Goal: Feedback & Contribution: Leave review/rating

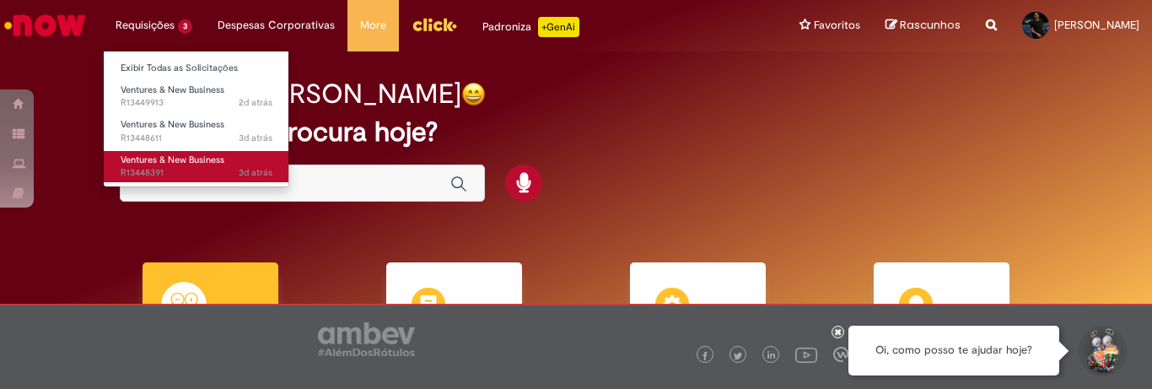
click at [172, 171] on span "3d atrás 3 dias atrás R13448391" at bounding box center [197, 172] width 152 height 13
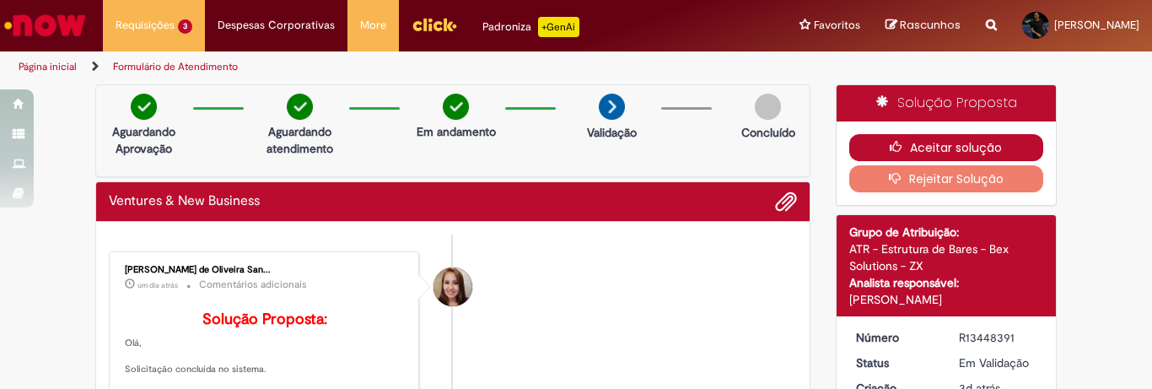
click at [929, 146] on button "Aceitar solução" at bounding box center [946, 147] width 195 height 27
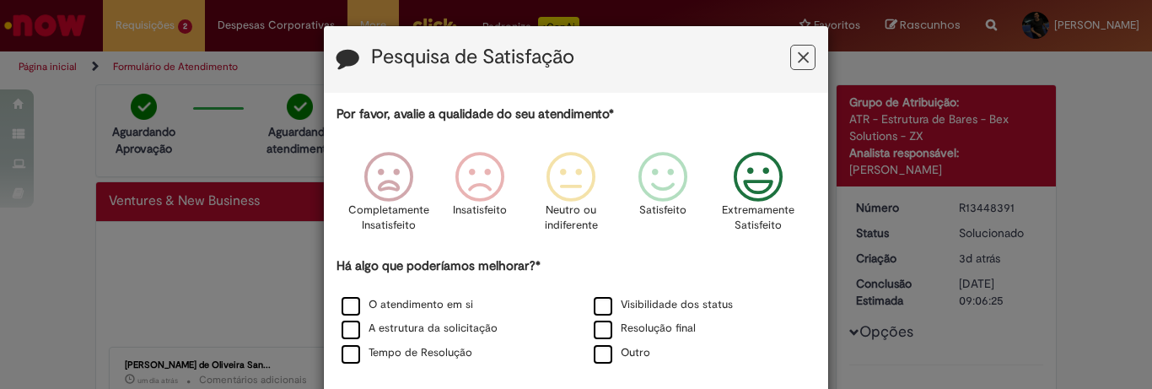
click at [740, 177] on icon "Feedback" at bounding box center [758, 177] width 63 height 51
click at [430, 296] on div "O atendimento em si" at bounding box center [450, 305] width 249 height 21
click at [420, 311] on label "O atendimento em si" at bounding box center [408, 305] width 132 height 16
click at [399, 330] on label "A estrutura da solicitação" at bounding box center [420, 328] width 156 height 16
click at [353, 355] on label "Tempo de Resolução" at bounding box center [407, 353] width 131 height 16
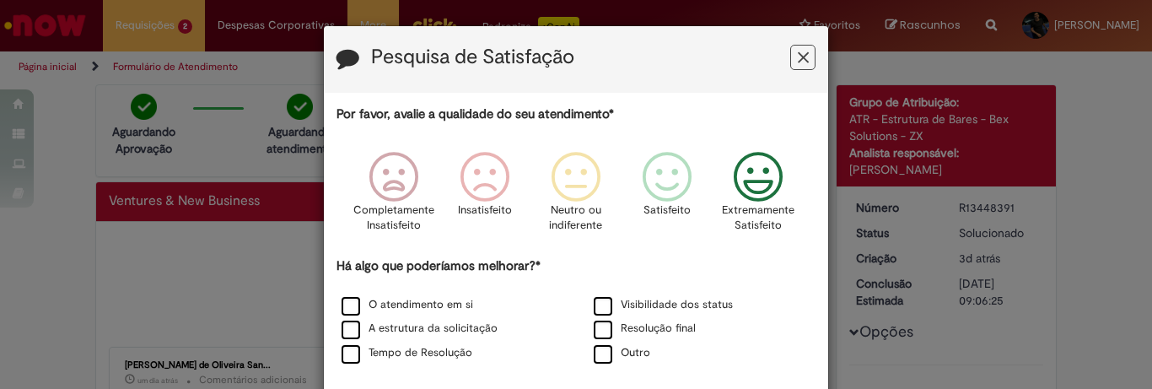
drag, startPoint x: 614, startPoint y: 315, endPoint x: 606, endPoint y: 320, distance: 9.4
click at [613, 315] on div "Visibilidade dos status" at bounding box center [702, 305] width 249 height 21
click at [602, 311] on label "Visibilidade dos status" at bounding box center [663, 305] width 139 height 16
click at [594, 332] on label "Resolução final" at bounding box center [645, 328] width 102 height 16
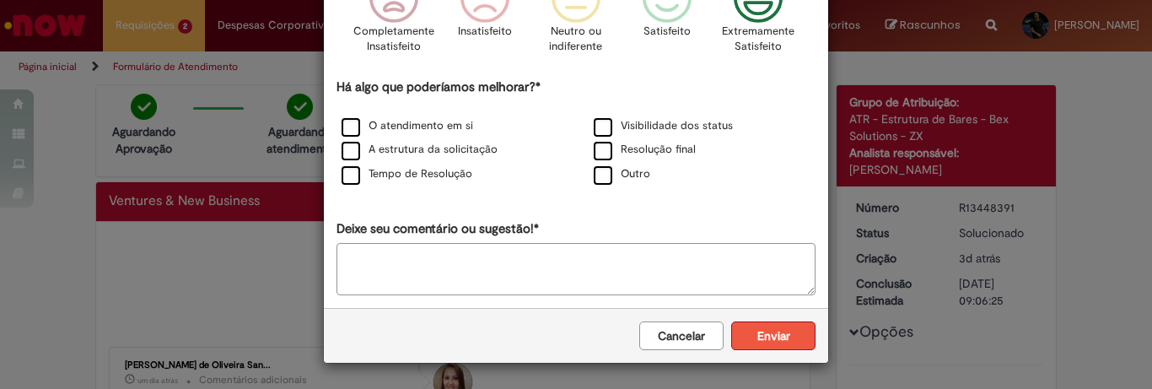
click at [756, 337] on button "Enviar" at bounding box center [773, 335] width 84 height 29
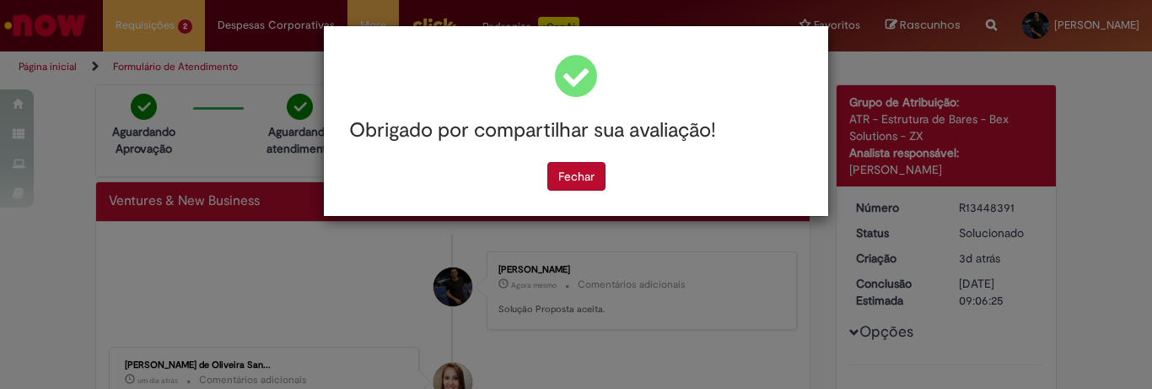
scroll to position [0, 0]
click at [563, 173] on button "Fechar" at bounding box center [576, 176] width 58 height 29
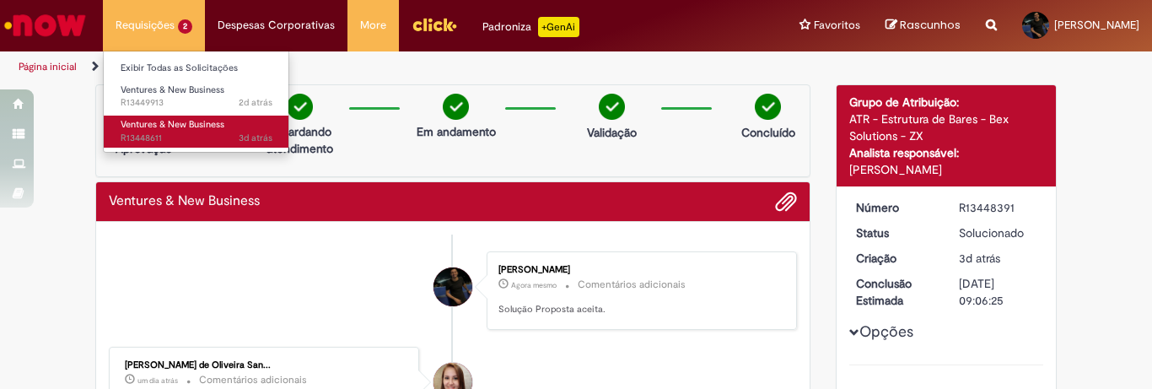
click at [187, 139] on span "3d atrás 3 dias atrás R13448611" at bounding box center [197, 138] width 152 height 13
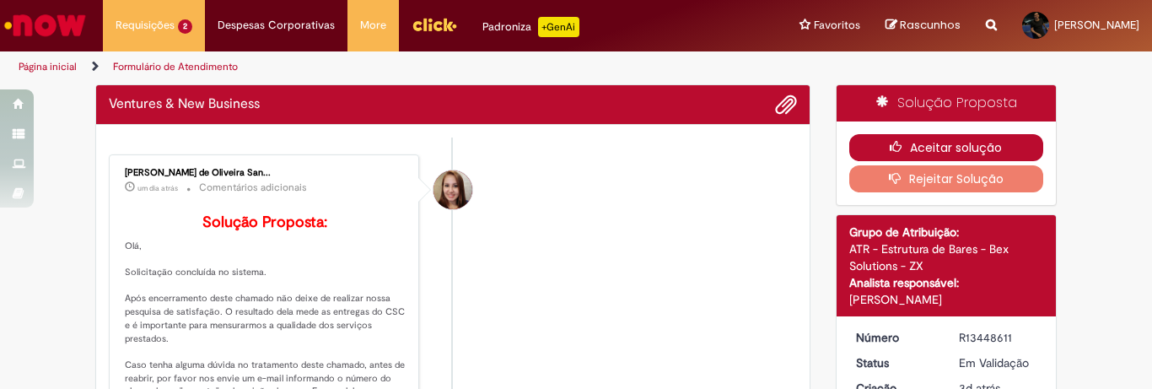
click at [865, 148] on button "Aceitar solução" at bounding box center [946, 147] width 195 height 27
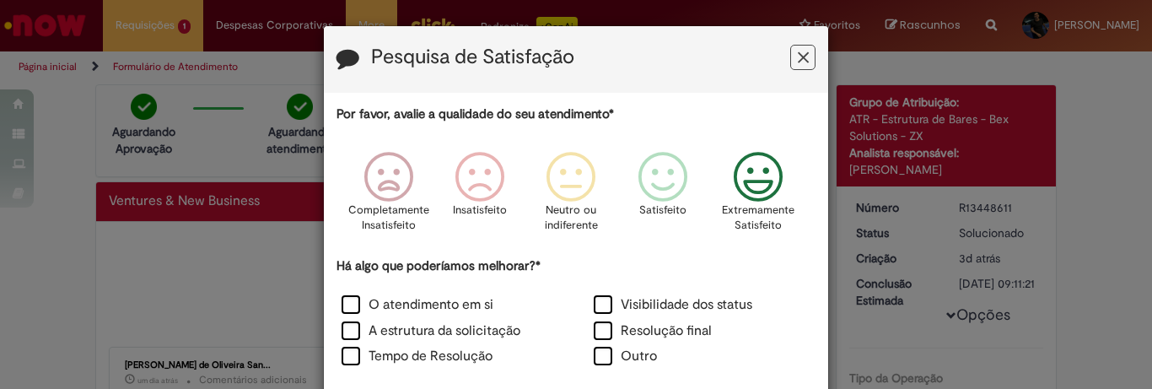
click at [783, 186] on icon "Feedback" at bounding box center [758, 177] width 63 height 51
click at [395, 283] on div "Há algo que poderíamos melhorar?* O atendimento em si Visibilidade dos status A…" at bounding box center [575, 314] width 479 height 114
click at [392, 299] on label "O atendimento em si" at bounding box center [418, 304] width 152 height 19
click at [371, 322] on label "A estrutura da solicitação" at bounding box center [431, 330] width 179 height 19
click at [357, 341] on div "A estrutura da solicitação" at bounding box center [450, 332] width 249 height 23
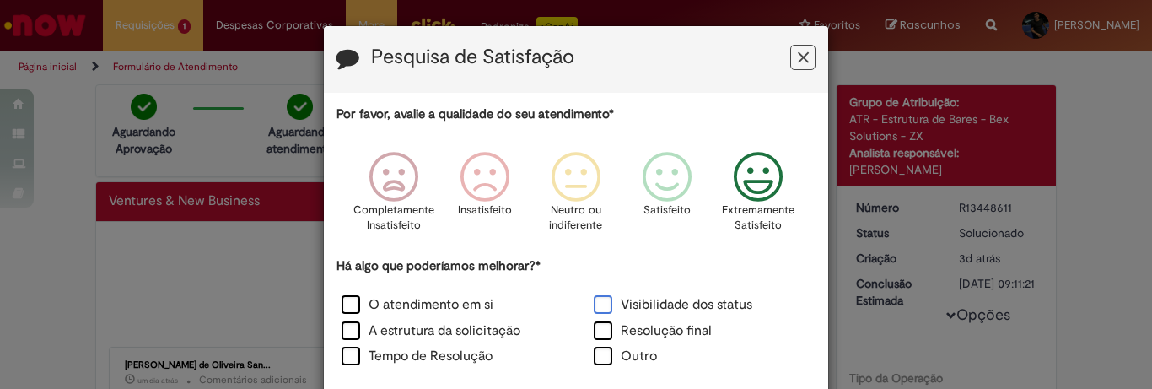
click at [594, 302] on label "Visibilidade dos status" at bounding box center [673, 304] width 159 height 19
click at [595, 331] on label "Resolução final" at bounding box center [653, 330] width 118 height 19
click at [411, 353] on label "Tempo de Resolução" at bounding box center [417, 356] width 151 height 19
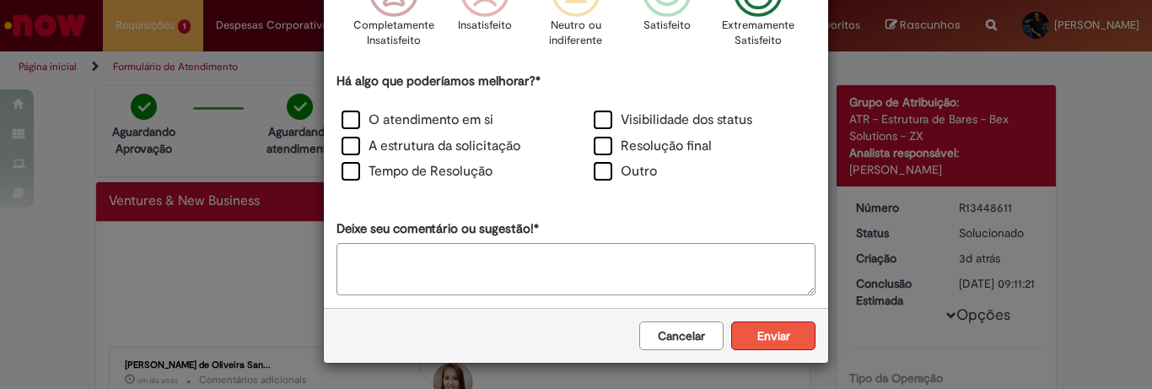
click at [748, 336] on button "Enviar" at bounding box center [773, 335] width 84 height 29
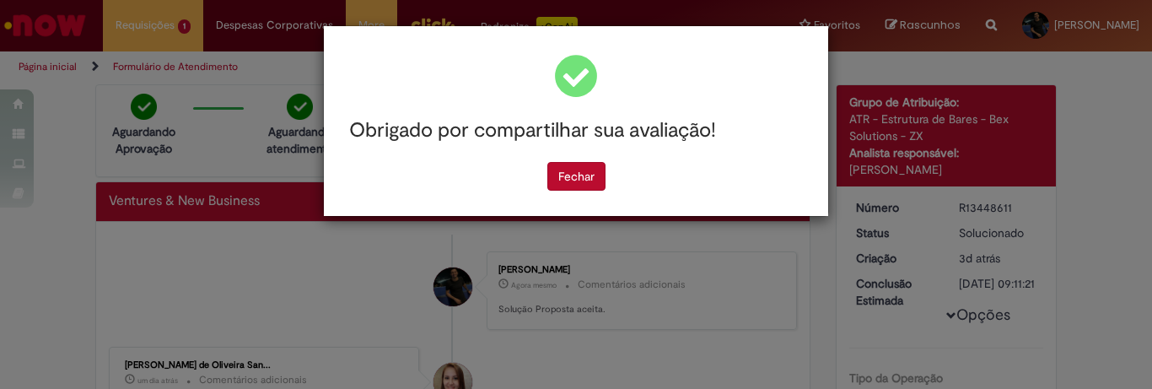
scroll to position [0, 0]
click at [573, 175] on button "Fechar" at bounding box center [576, 176] width 58 height 29
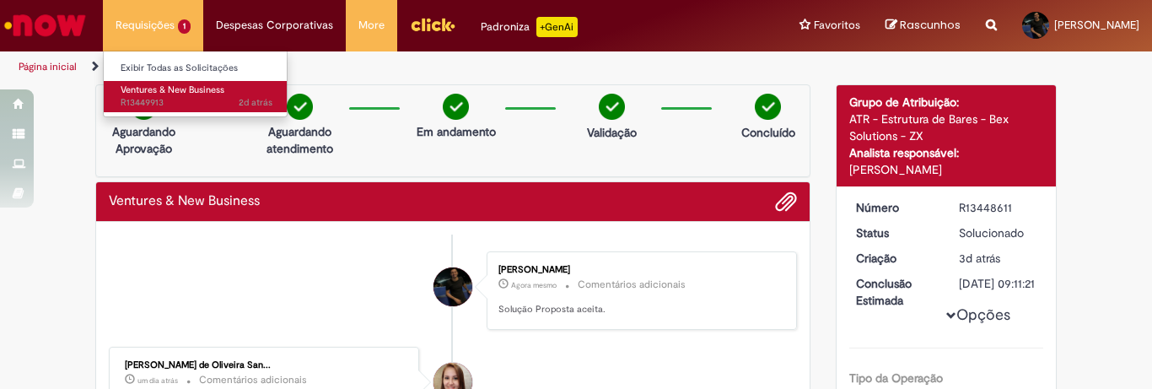
click at [159, 87] on span "Ventures & New Business" at bounding box center [173, 89] width 104 height 13
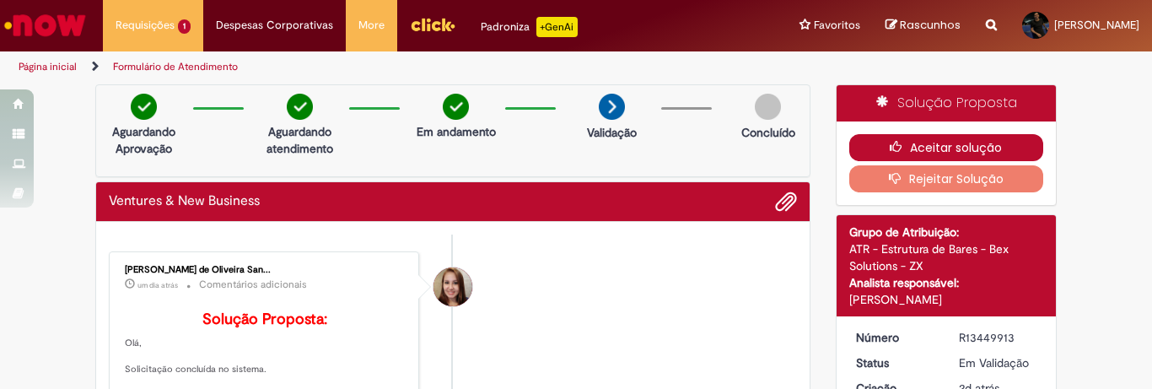
click at [912, 147] on button "Aceitar solução" at bounding box center [946, 147] width 195 height 27
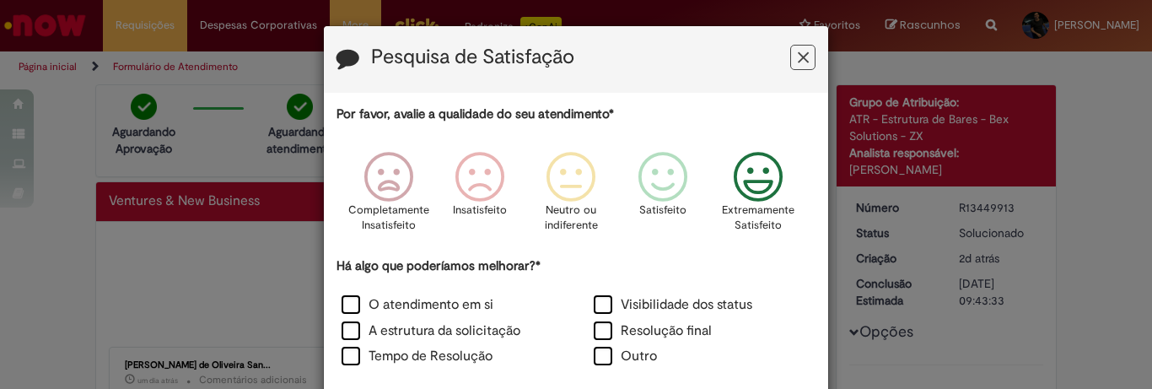
click at [757, 184] on icon "Feedback" at bounding box center [758, 177] width 63 height 51
click at [455, 306] on label "O atendimento em si" at bounding box center [418, 304] width 152 height 19
click at [431, 324] on label "A estrutura da solicitação" at bounding box center [431, 330] width 179 height 19
click at [406, 358] on label "Tempo de Resolução" at bounding box center [417, 356] width 151 height 19
click at [641, 309] on label "Visibilidade dos status" at bounding box center [673, 304] width 159 height 19
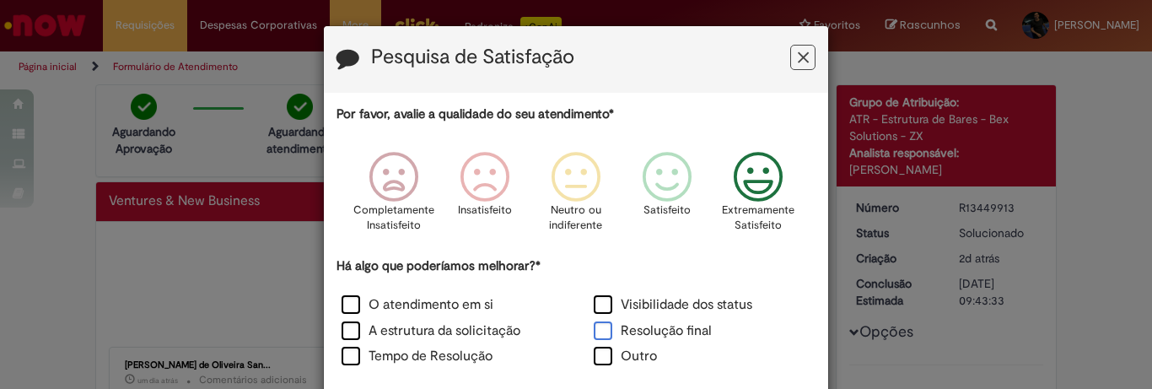
click at [615, 326] on label "Resolução final" at bounding box center [653, 330] width 118 height 19
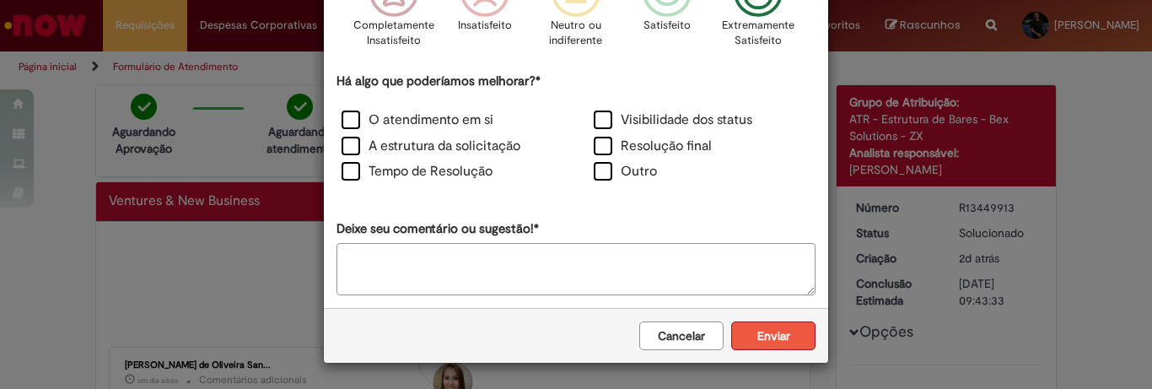
click at [771, 331] on button "Enviar" at bounding box center [773, 335] width 84 height 29
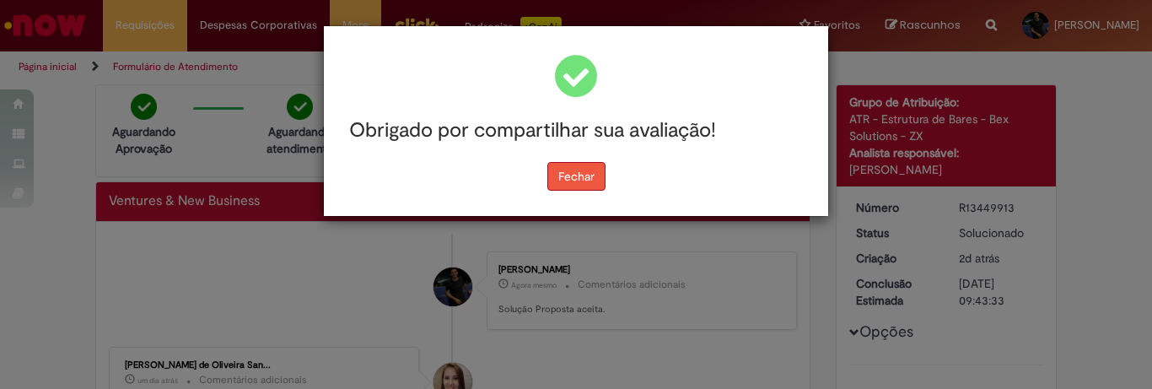
click at [578, 182] on button "Fechar" at bounding box center [576, 176] width 58 height 29
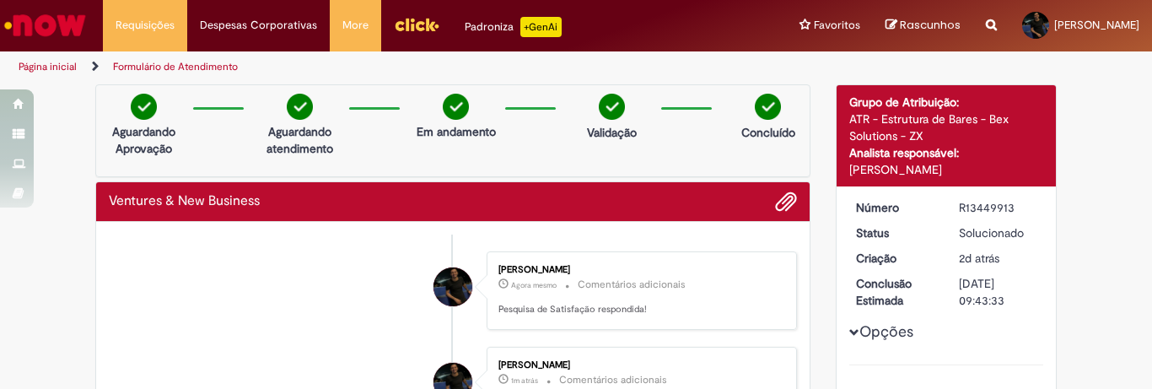
click at [67, 17] on img "Ir para a Homepage" at bounding box center [45, 25] width 87 height 34
